Goal: Task Accomplishment & Management: Manage account settings

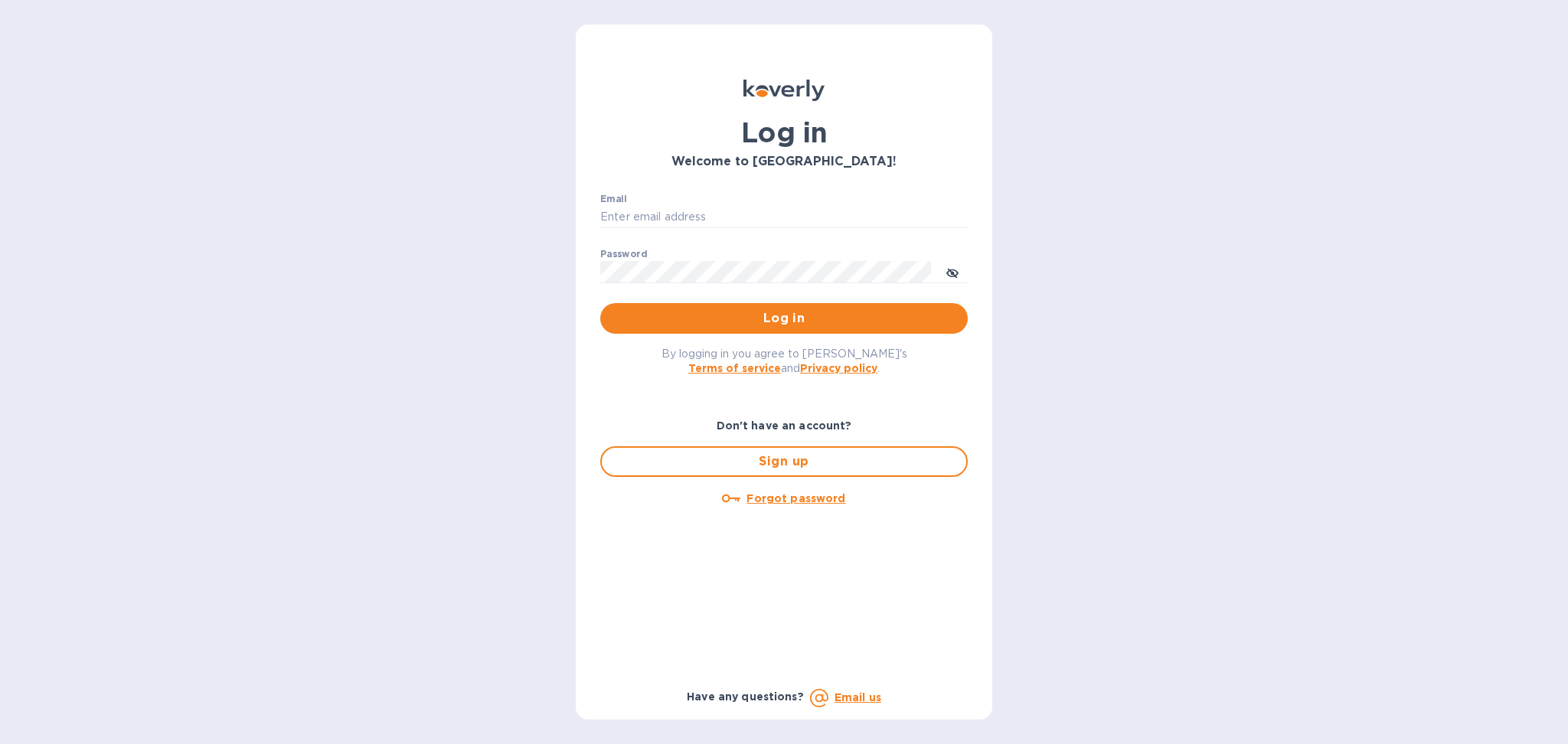
click at [671, 229] on div "Email ​" at bounding box center [783, 221] width 368 height 55
drag, startPoint x: 674, startPoint y: 215, endPoint x: 696, endPoint y: 227, distance: 25.1
click at [674, 215] on input "Email" at bounding box center [783, 217] width 368 height 23
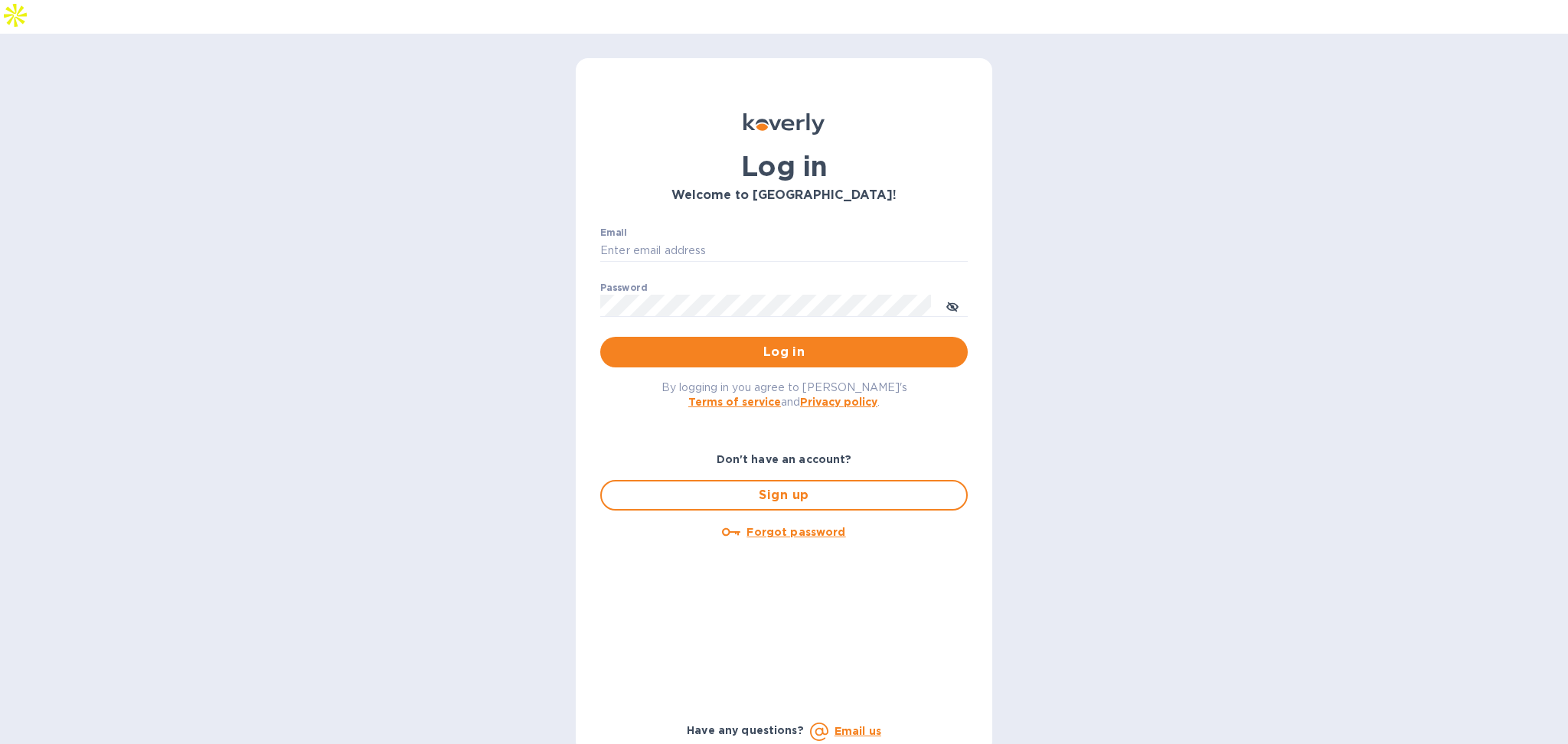
click at [760, 228] on div "Email ​" at bounding box center [783, 255] width 368 height 55
click at [755, 239] on input "Email" at bounding box center [783, 251] width 368 height 23
type input "[PERSON_NAME][EMAIL_ADDRESS][DOMAIN_NAME]"
click at [765, 343] on span "Log in" at bounding box center [783, 352] width 343 height 19
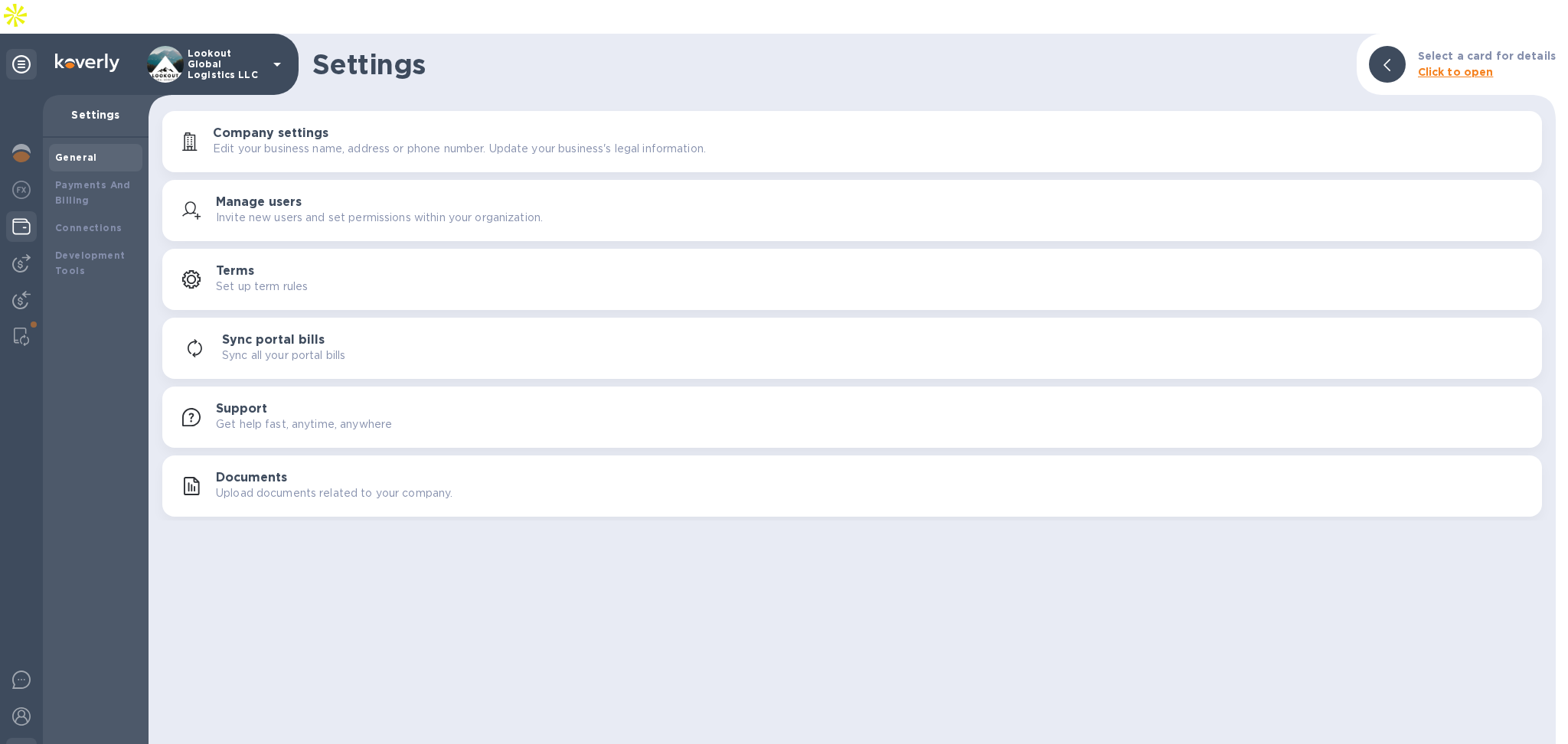
click at [21, 217] on img at bounding box center [21, 226] width 19 height 19
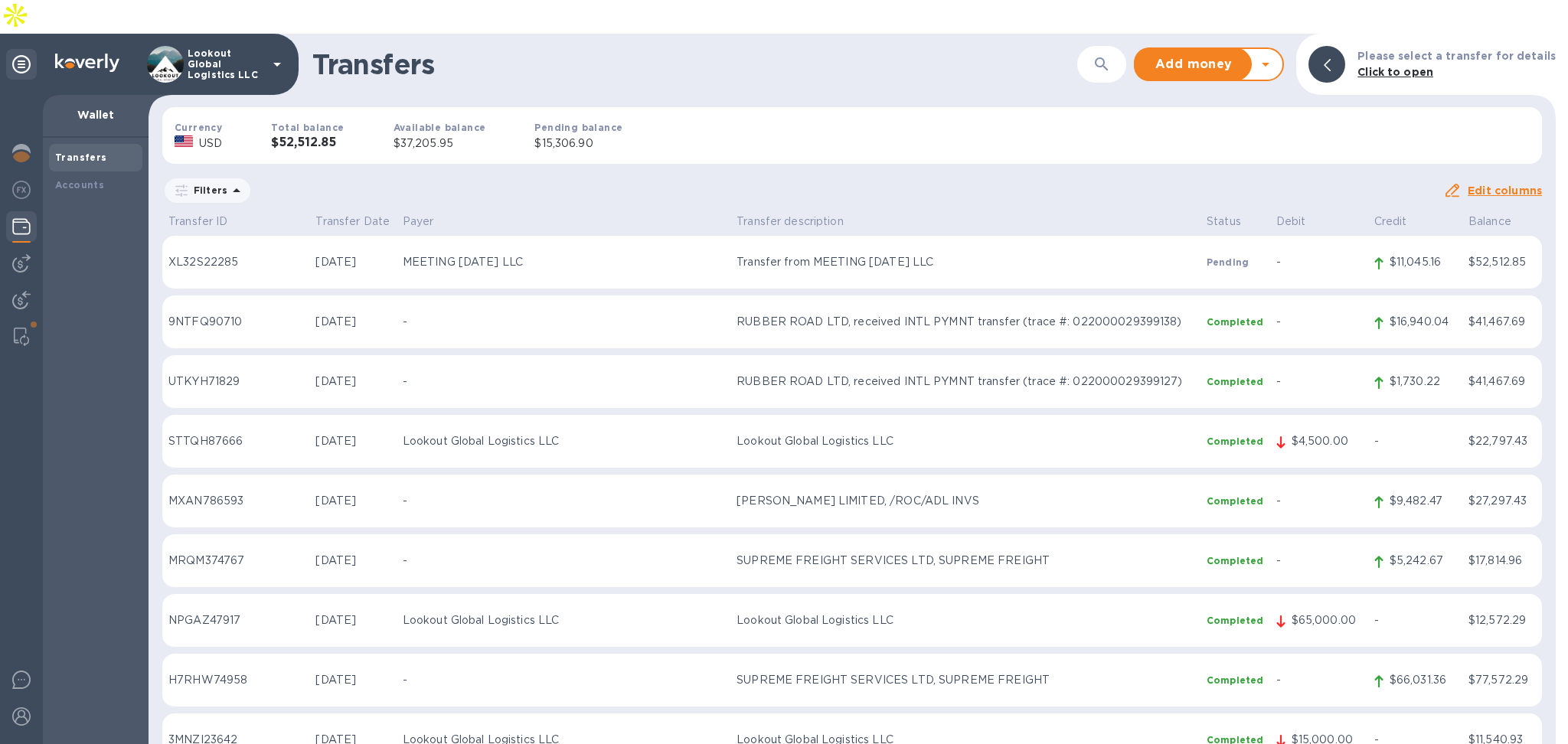
click at [1275, 55] on icon at bounding box center [1265, 64] width 19 height 19
click at [1220, 128] on p "Withdraw money" at bounding box center [1208, 136] width 98 height 16
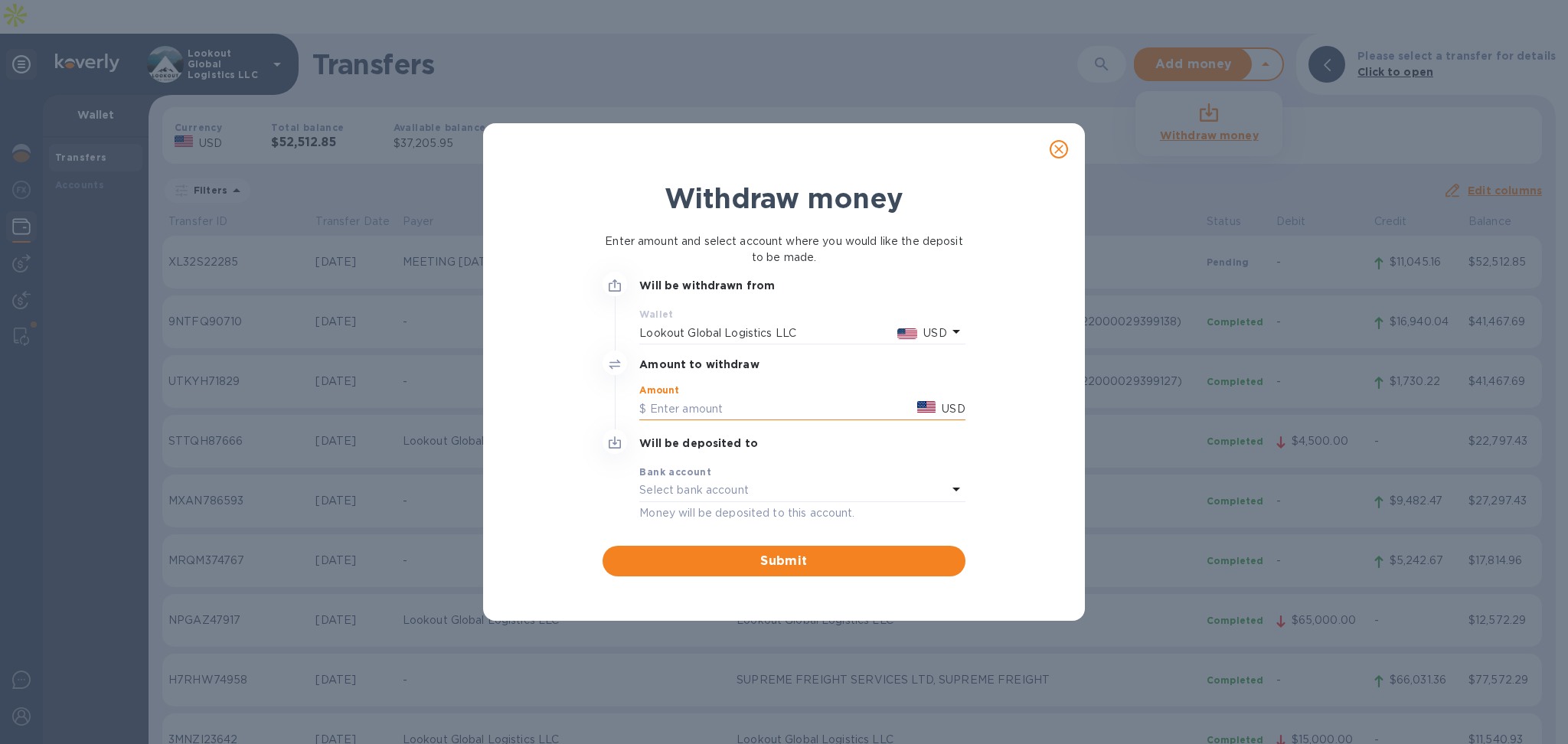
click at [680, 410] on input "text" at bounding box center [775, 408] width 272 height 23
type input "19,000"
click at [741, 489] on p "Select bank account" at bounding box center [695, 490] width 110 height 16
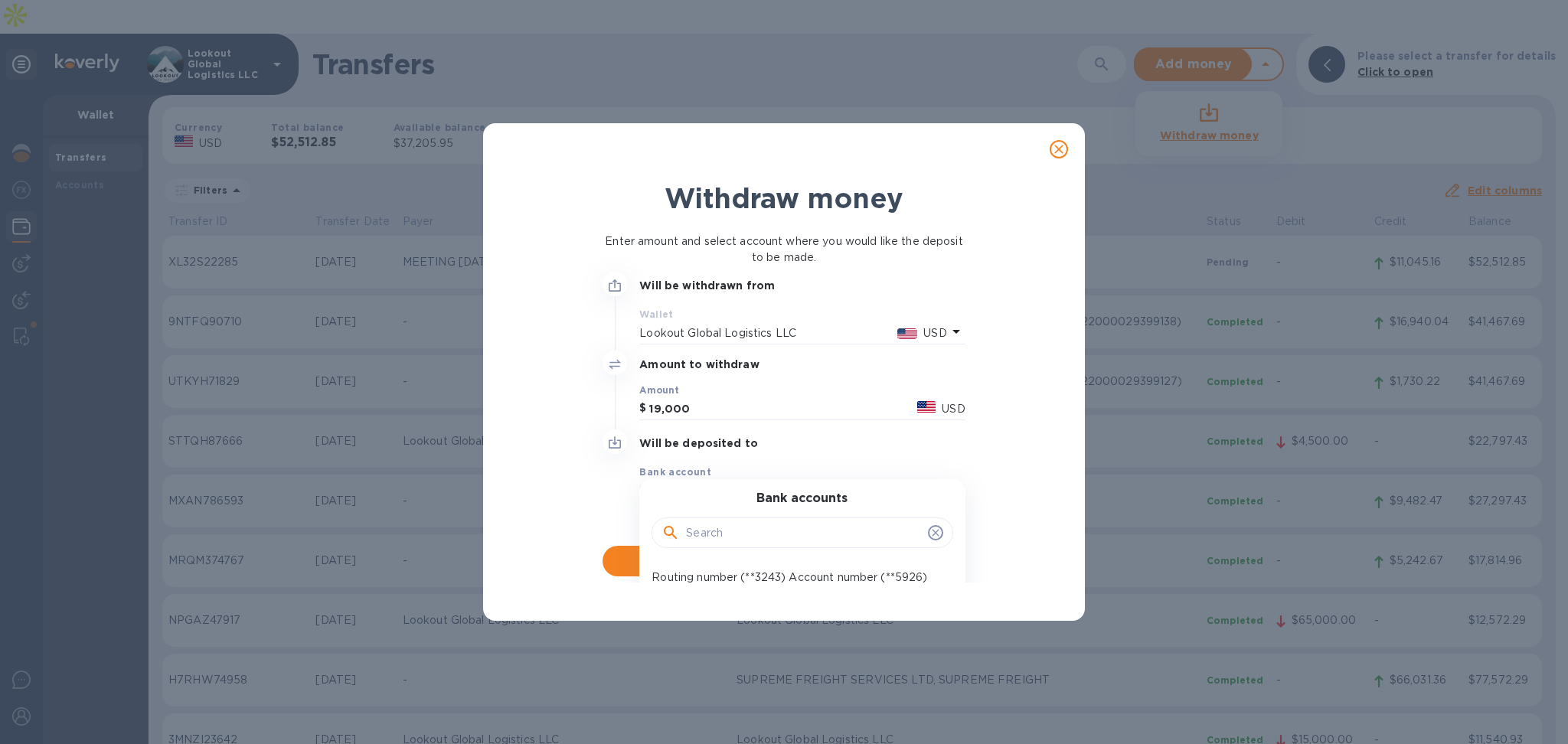
scroll to position [65, 0]
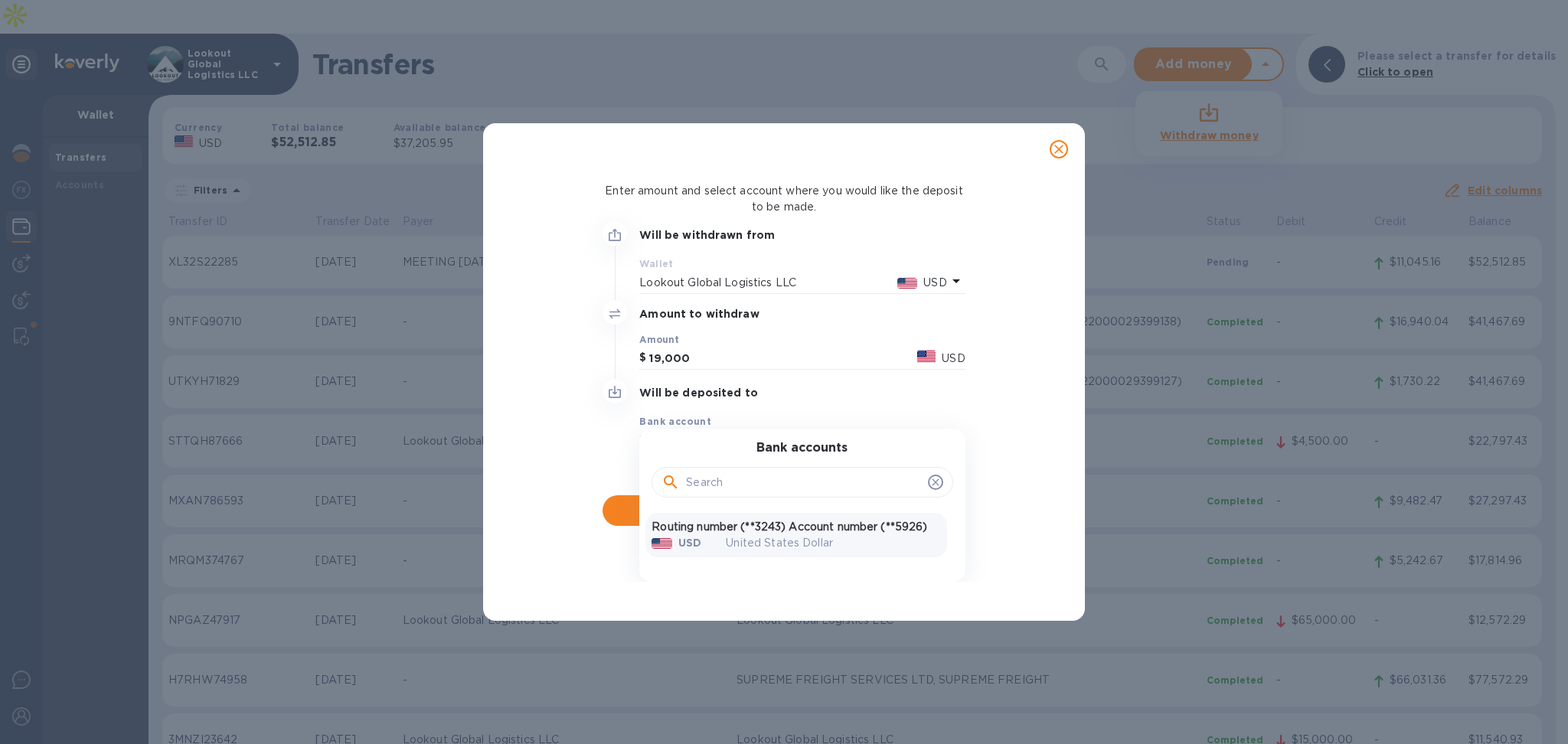
click at [811, 531] on div "United States Dollar" at bounding box center [833, 543] width 239 height 41
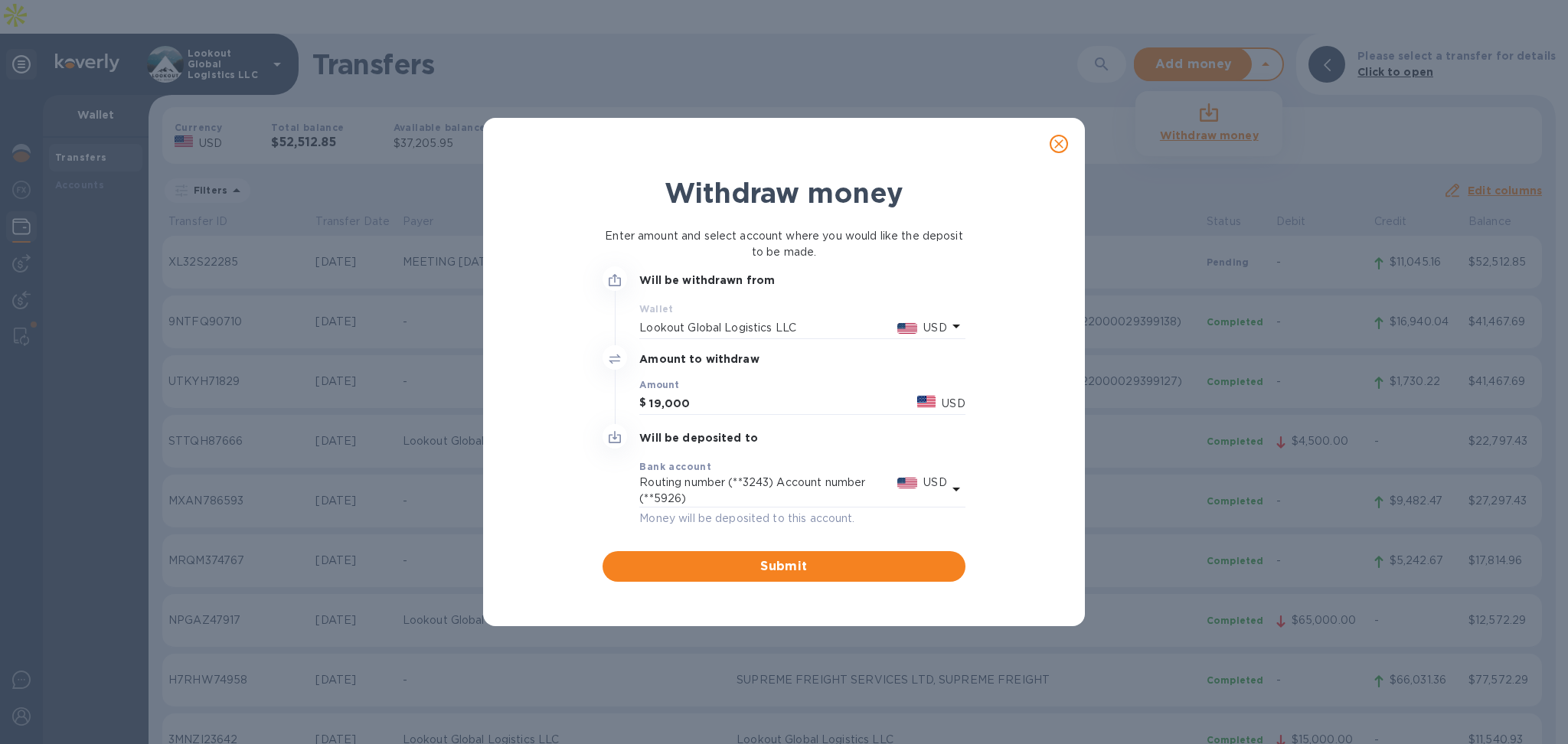
scroll to position [0, 0]
click at [708, 566] on span "Submit" at bounding box center [783, 566] width 338 height 19
